Goal: Transaction & Acquisition: Purchase product/service

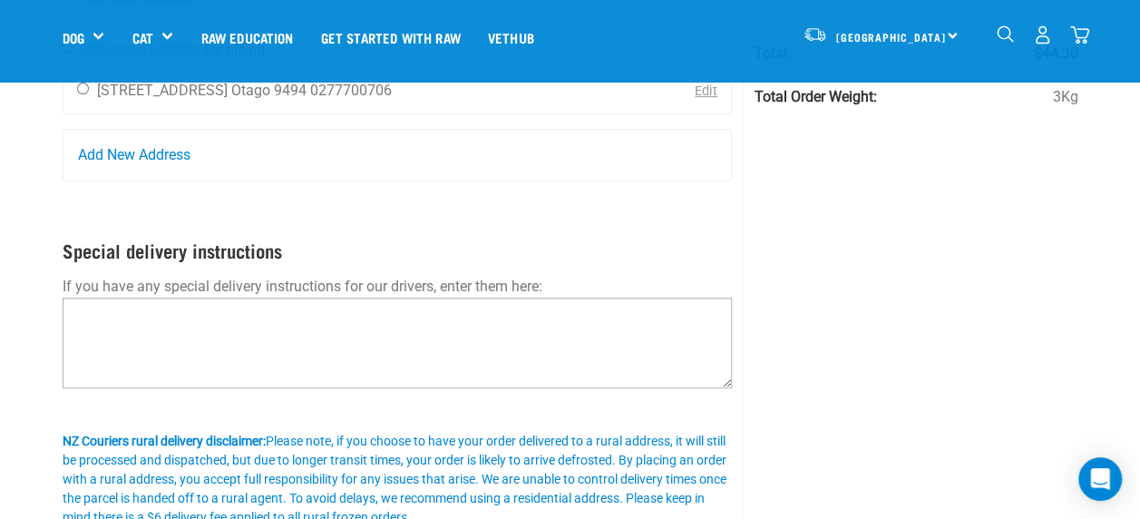
click at [559, 327] on textarea at bounding box center [398, 342] width 670 height 91
click at [296, 303] on textarea "If office unattended please call 027777700706" at bounding box center [398, 342] width 670 height 91
drag, startPoint x: 332, startPoint y: 314, endPoint x: 350, endPoint y: 322, distance: 19.9
click at [350, 322] on textarea "If office unattended please call 027777700706" at bounding box center [398, 342] width 670 height 91
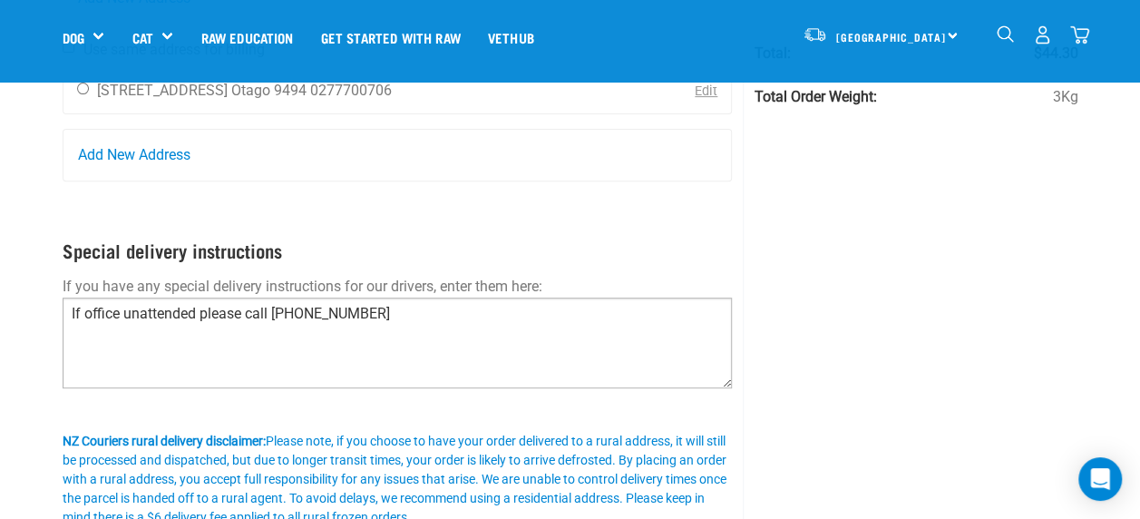
click at [350, 322] on textarea "If office unattended please call 027777700706" at bounding box center [398, 342] width 670 height 91
click at [276, 307] on textarea "If office unattended please call 0277700706, thank you" at bounding box center [398, 342] width 670 height 91
click at [484, 327] on textarea "If office unattended please call Ken on 0277700706, thank you" at bounding box center [398, 342] width 670 height 91
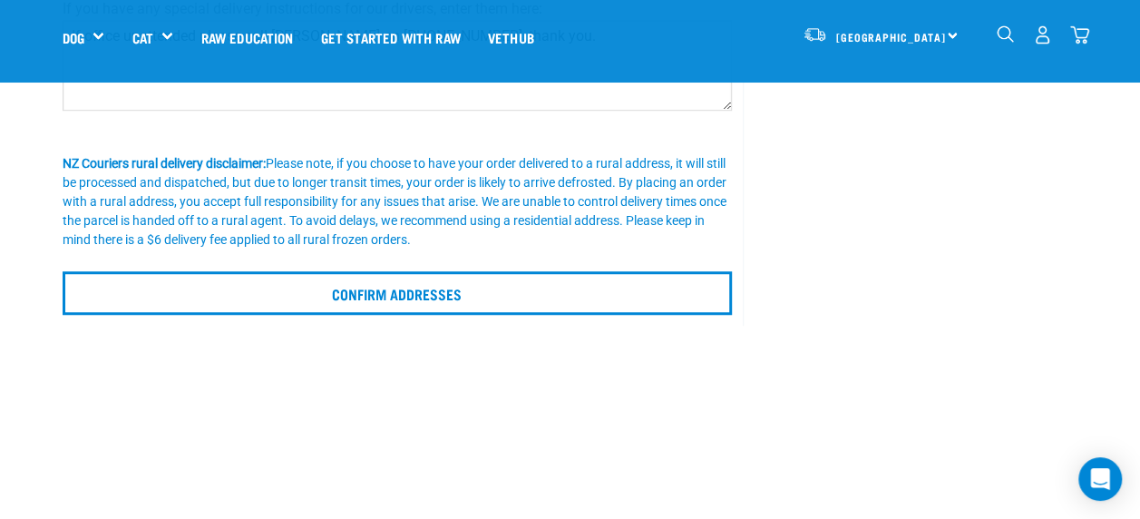
scroll to position [512, 0]
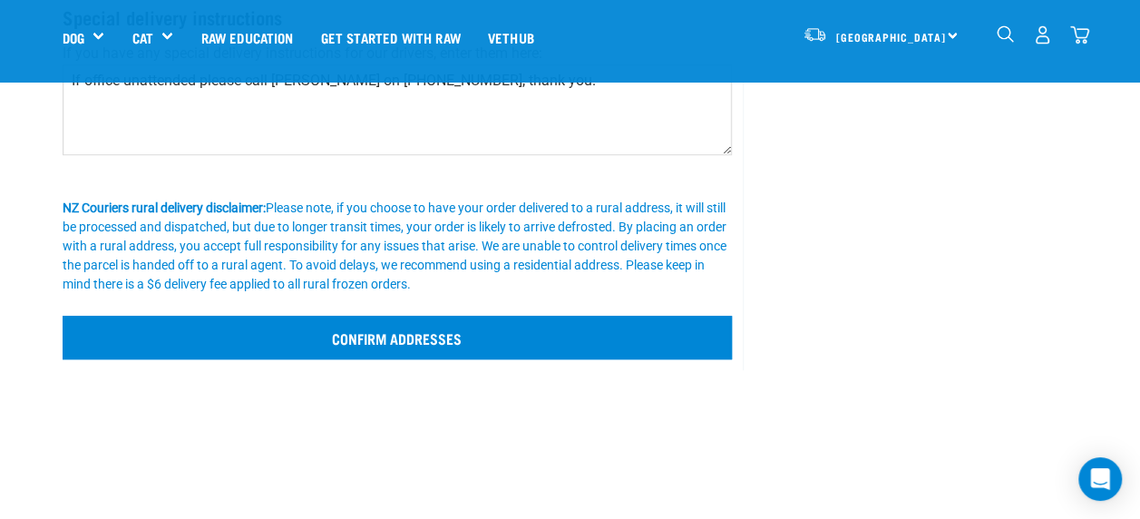
type textarea "If office unattended please call Ken on 0277700706, thank you."
click at [415, 337] on input "Confirm addresses" at bounding box center [398, 338] width 670 height 44
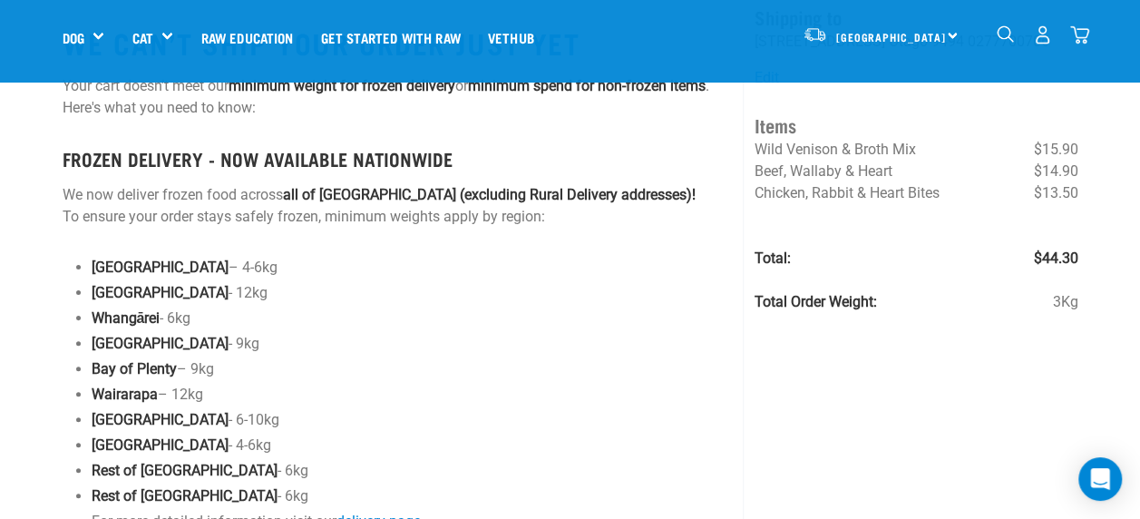
scroll to position [106, 0]
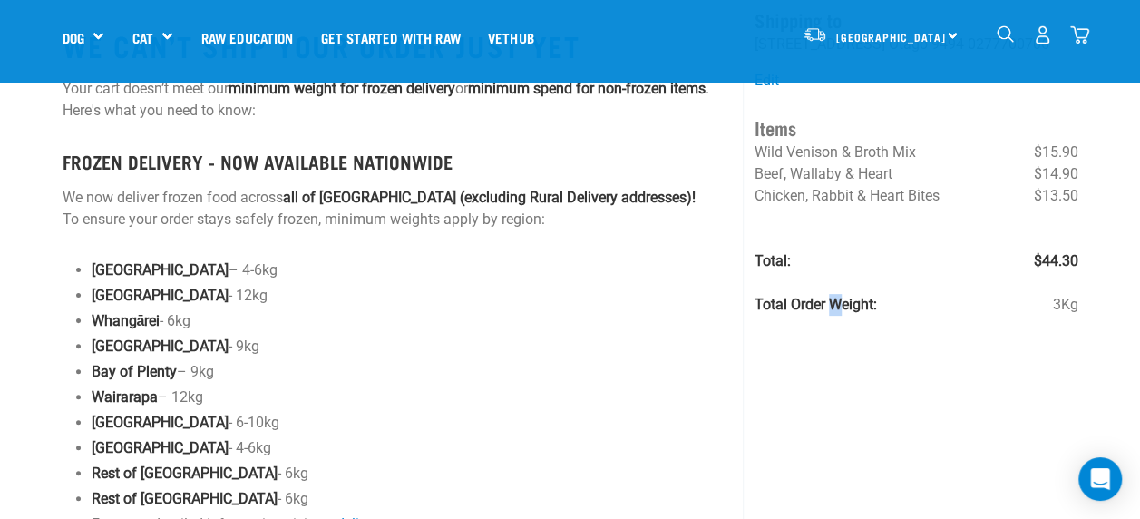
drag, startPoint x: 843, startPoint y: 404, endPoint x: 831, endPoint y: 388, distance: 20.7
click at [831, 388] on div "Order Review Shipping to [PERSON_NAME] [STREET_ADDRESS] [GEOGRAPHIC_DATA] 9494 …" at bounding box center [916, 397] width 346 height 921
click at [994, 413] on div "Order Review Shipping to [PERSON_NAME] [STREET_ADDRESS] [GEOGRAPHIC_DATA] 9494 …" at bounding box center [916, 397] width 346 height 921
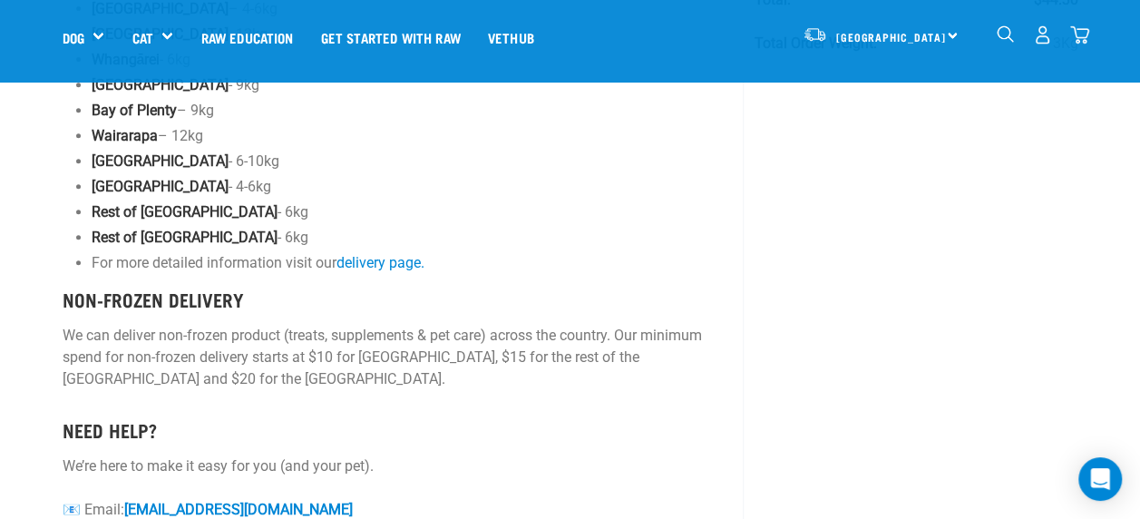
scroll to position [0, 0]
